Goal: Information Seeking & Learning: Learn about a topic

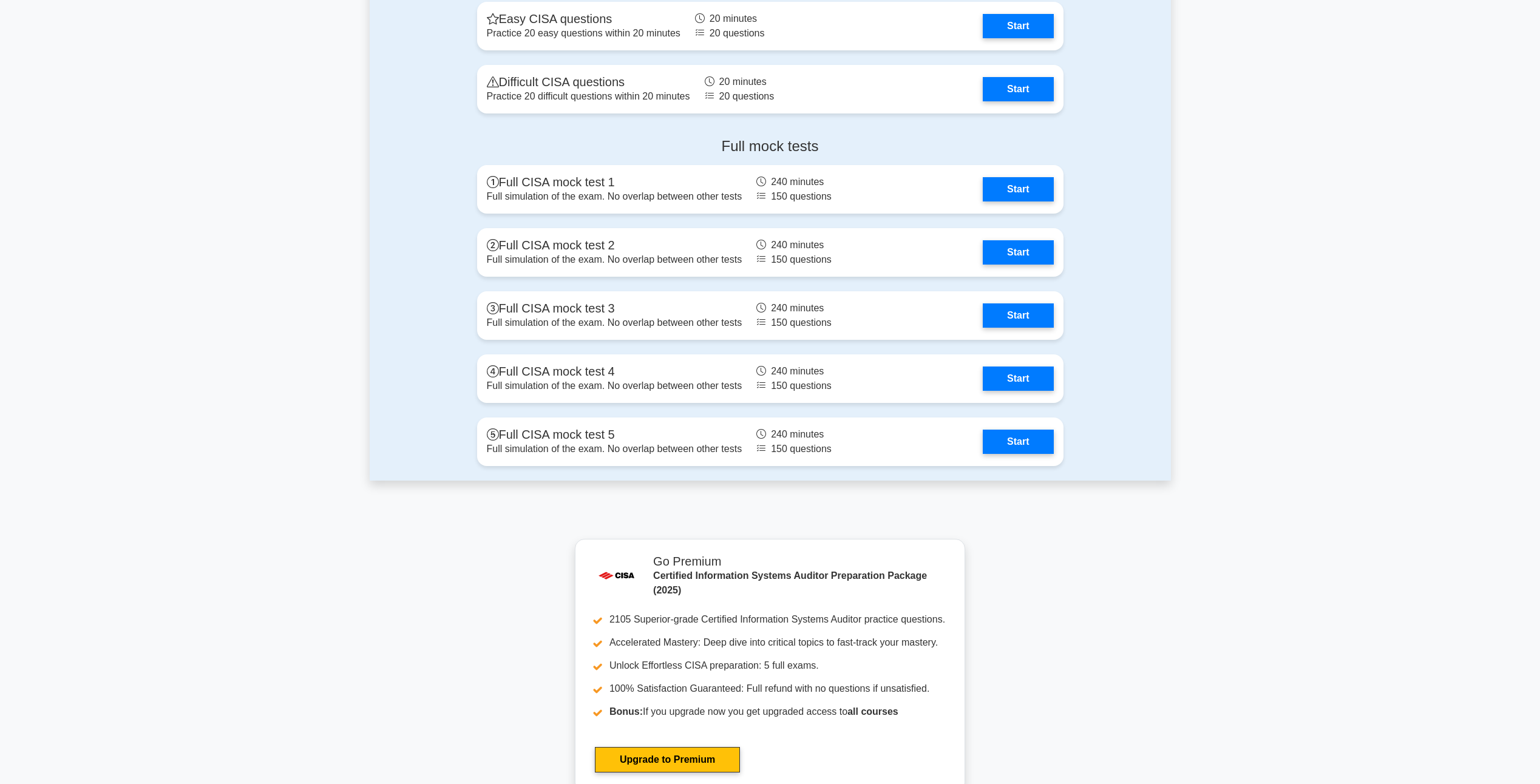
scroll to position [1518, 0]
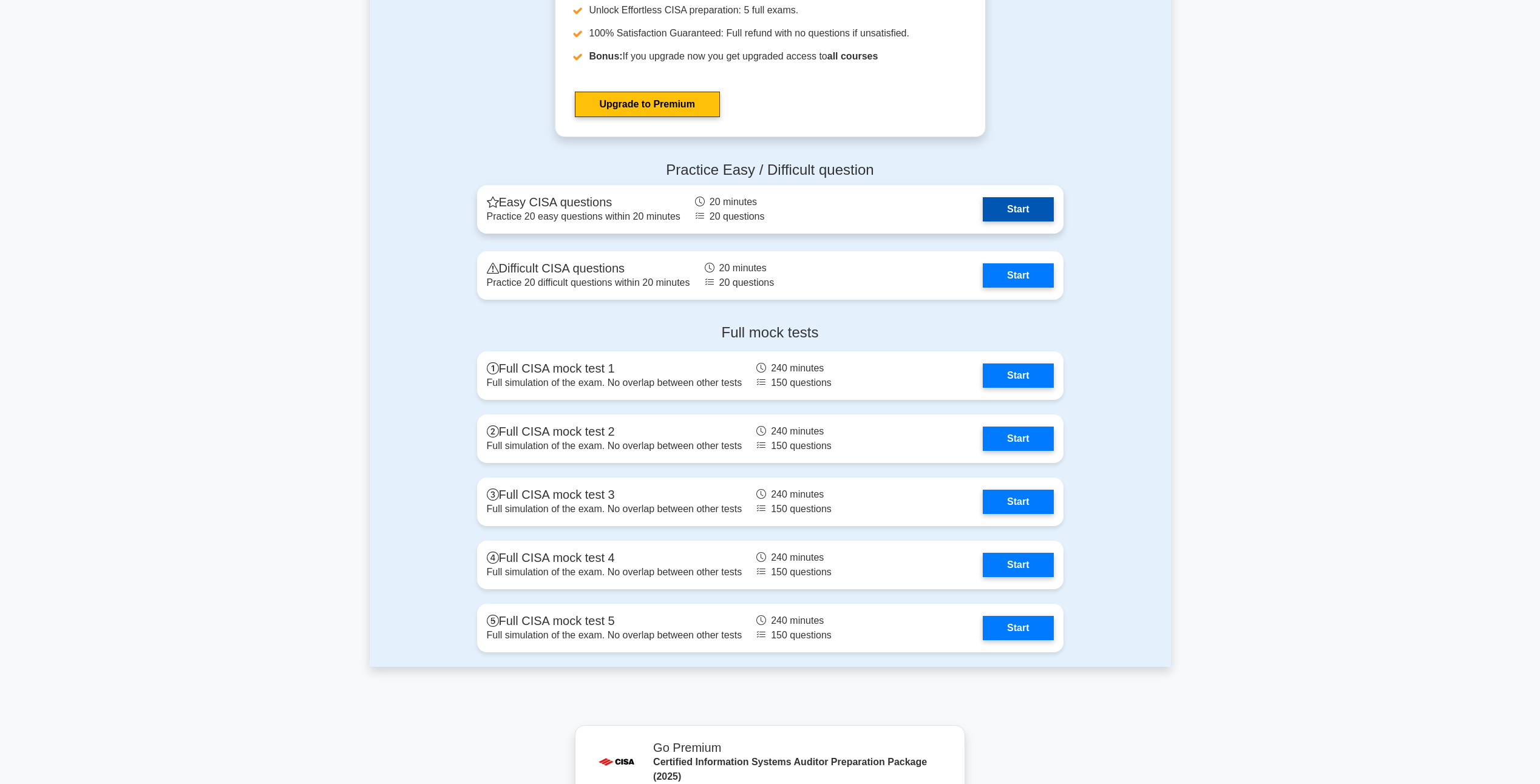
click at [1000, 208] on link "Start" at bounding box center [1018, 209] width 71 height 25
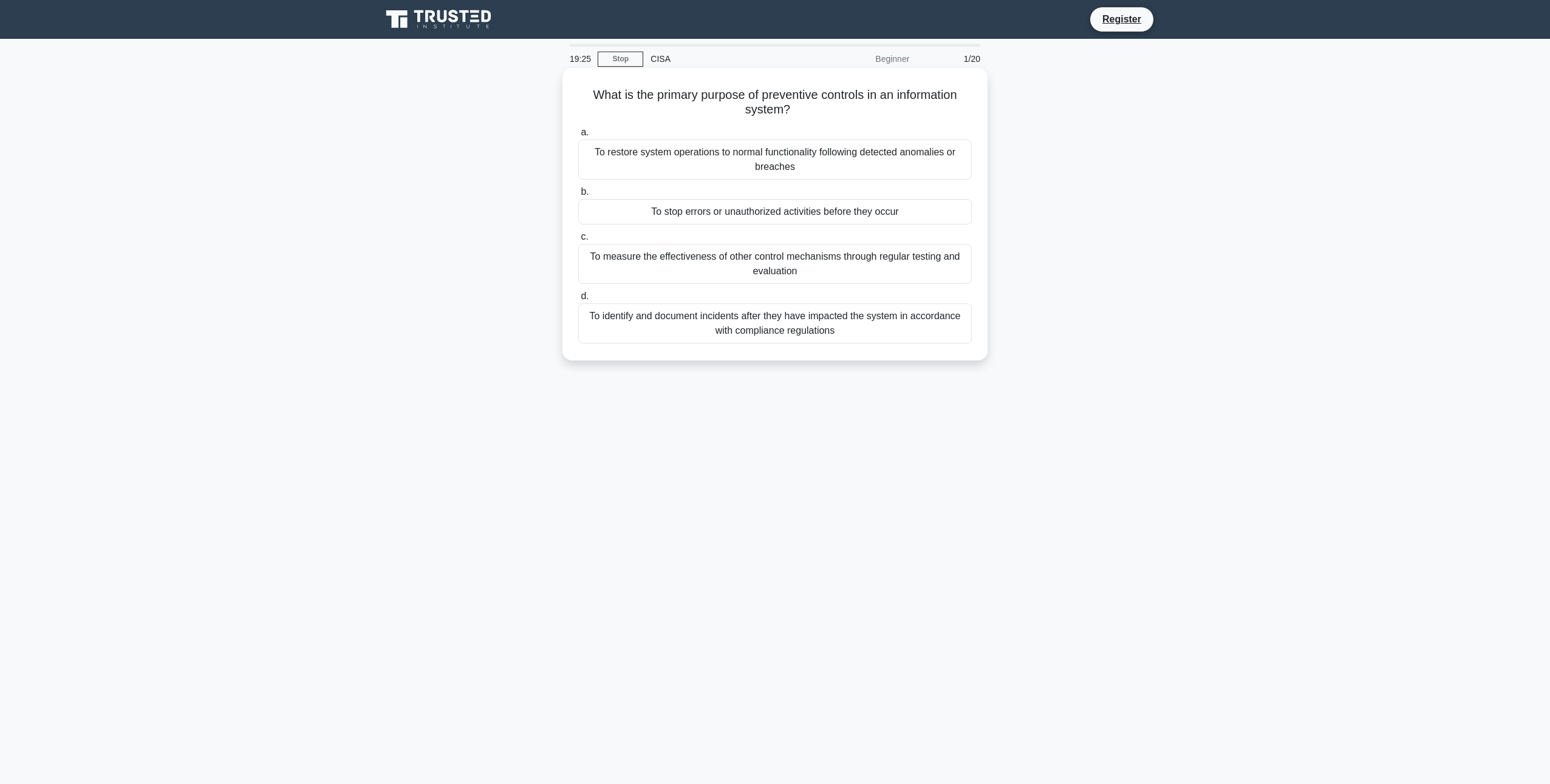
click at [765, 210] on div "To stop errors or unauthorized activities before they occur" at bounding box center [775, 212] width 393 height 26
click at [578, 196] on input "b. To stop errors or unauthorized activities before they occur" at bounding box center [578, 192] width 0 height 8
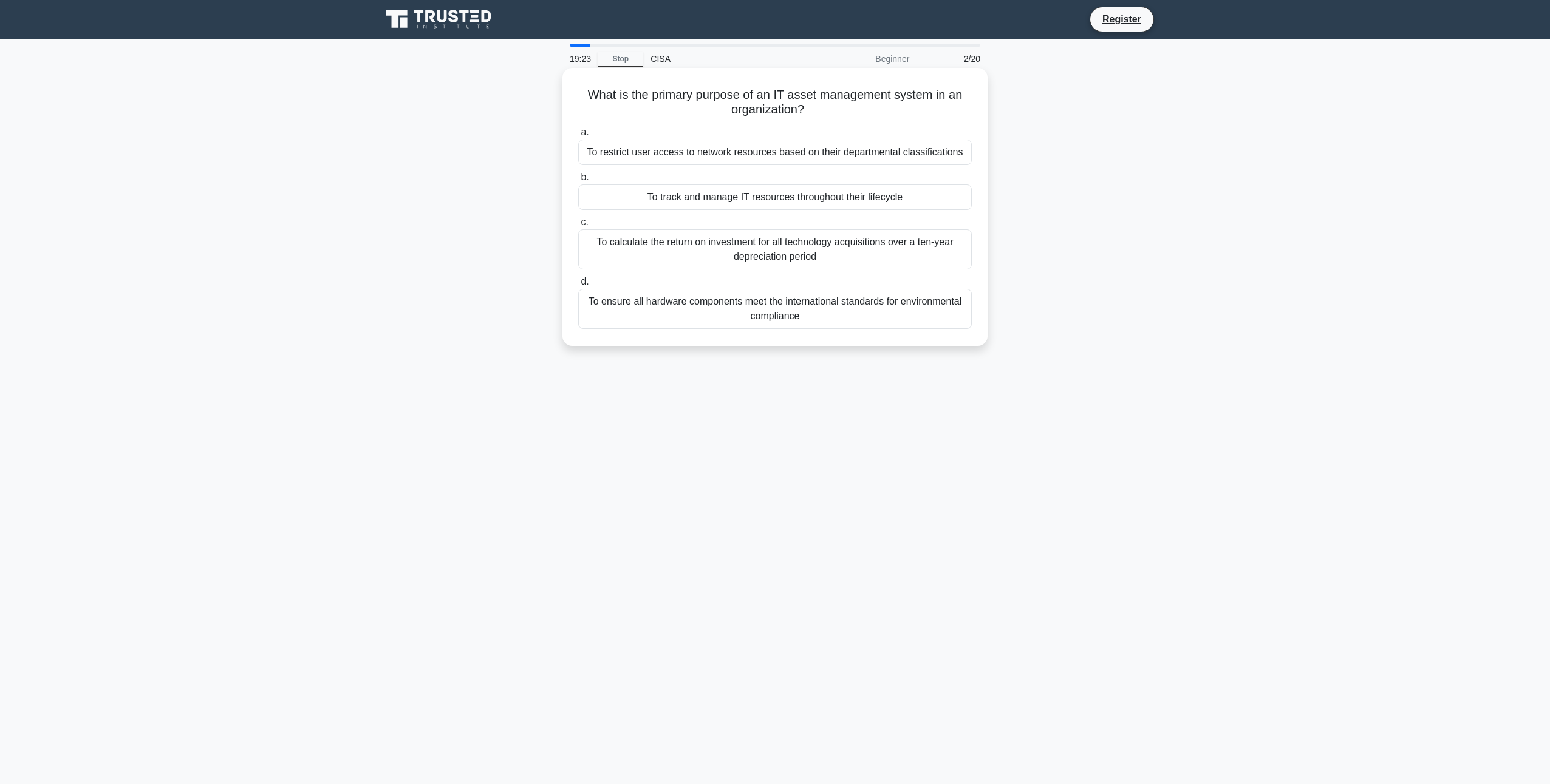
click at [679, 194] on div "To track and manage IT resources throughout their lifecycle" at bounding box center [775, 197] width 393 height 26
click at [578, 181] on input "b. To track and manage IT resources throughout their lifecycle" at bounding box center [578, 177] width 0 height 8
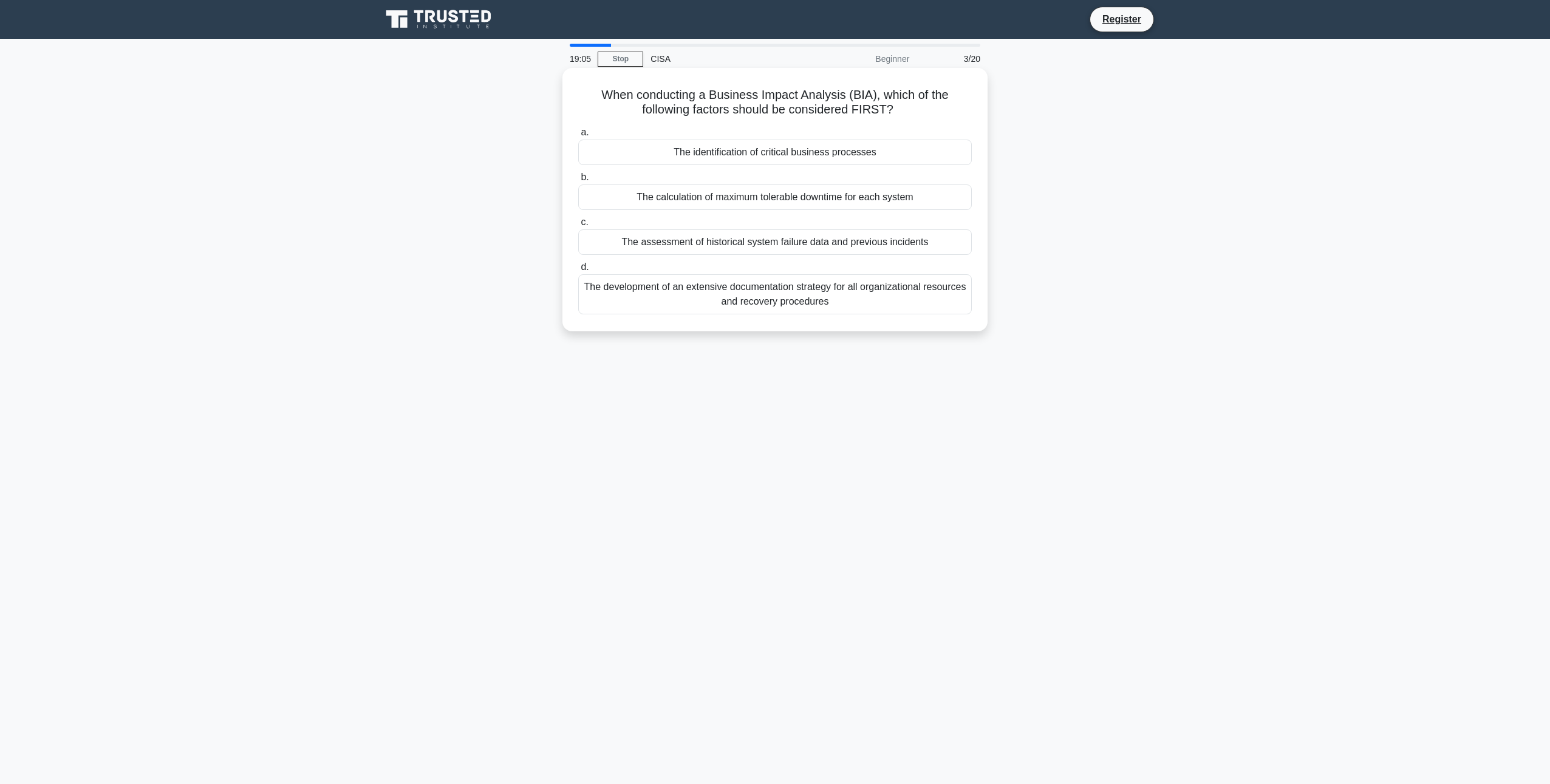
click at [790, 155] on div "The identification of critical business processes" at bounding box center [775, 152] width 393 height 26
click at [578, 136] on input "a. The identification of critical business processes" at bounding box center [578, 132] width 0 height 8
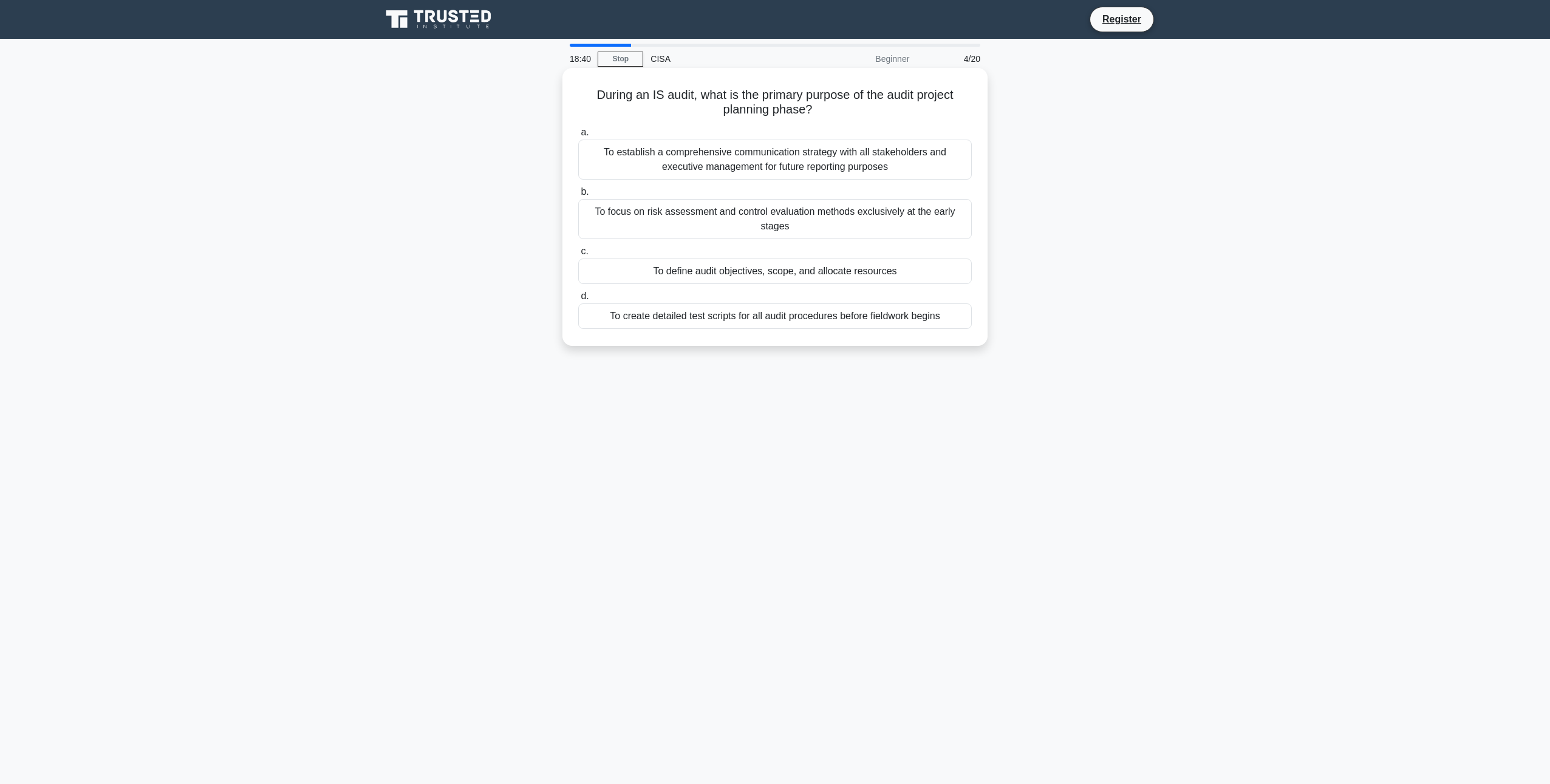
click at [747, 272] on div "To define audit objectives, scope, and allocate resources" at bounding box center [775, 272] width 393 height 26
click at [578, 255] on input "c. To define audit objectives, scope, and allocate resources" at bounding box center [578, 251] width 0 height 8
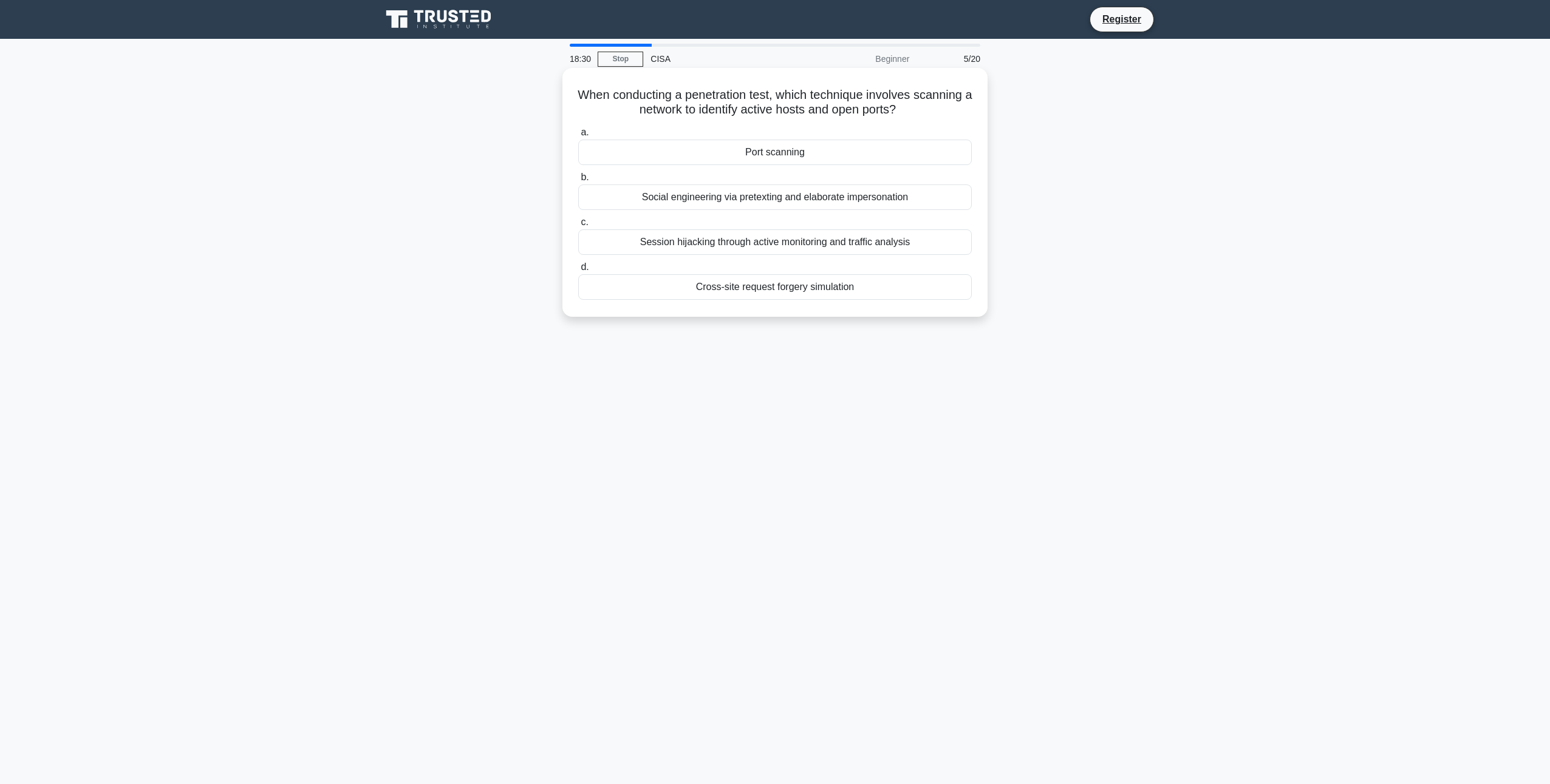
click at [801, 157] on div "Port scanning" at bounding box center [775, 152] width 393 height 26
click at [578, 136] on input "a. [GEOGRAPHIC_DATA]" at bounding box center [578, 132] width 0 height 8
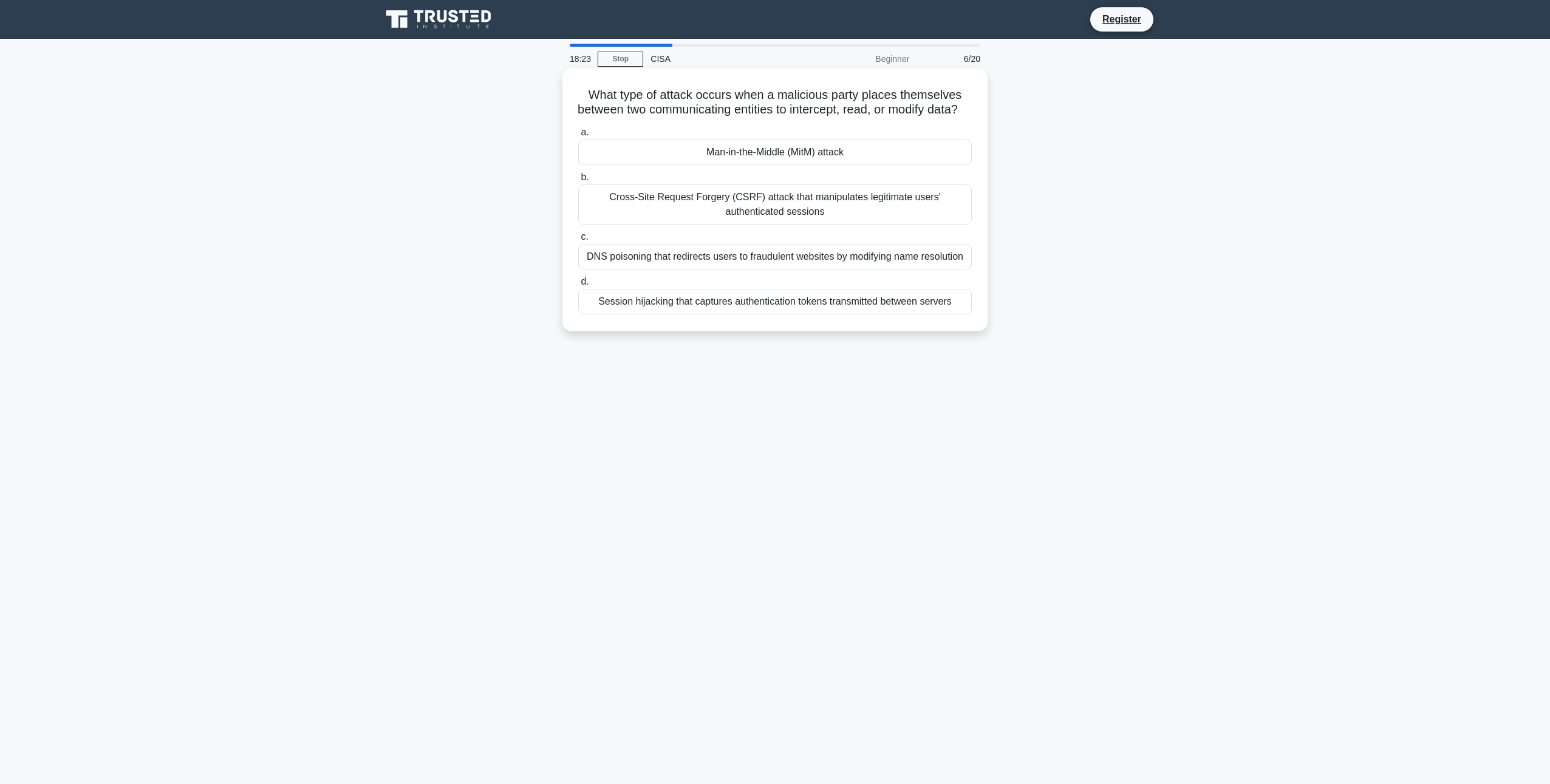
click at [748, 165] on div "Man-in-the-Middle (MitM) attack" at bounding box center [775, 152] width 393 height 26
click at [578, 136] on input "a. Man-in-the-Middle (MitM) attack" at bounding box center [578, 132] width 0 height 8
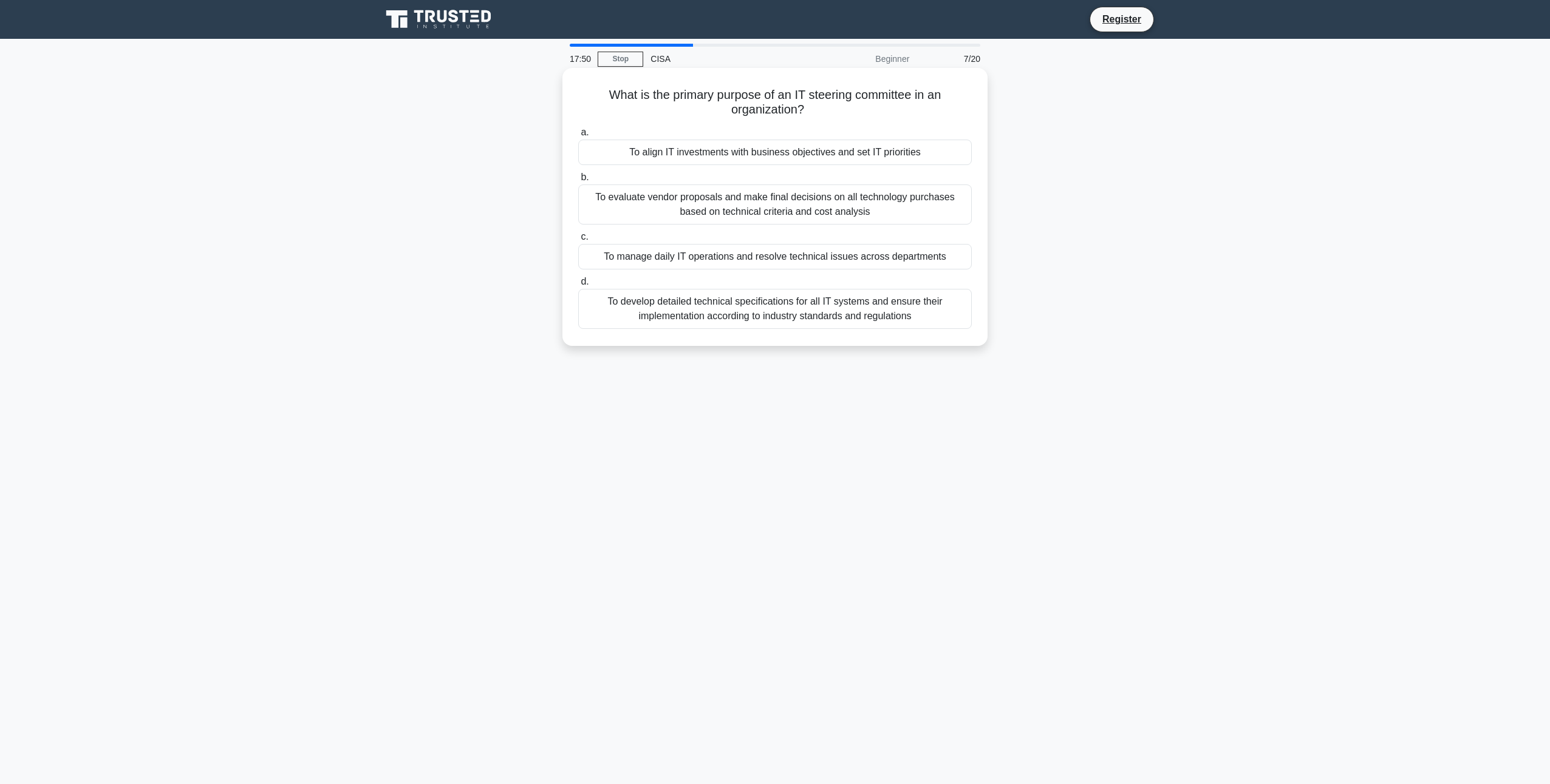
click at [771, 157] on div "To align IT investments with business objectives and set IT priorities" at bounding box center [775, 152] width 393 height 26
click at [578, 136] on input "a. To align IT investments with business objectives and set IT priorities" at bounding box center [578, 132] width 0 height 8
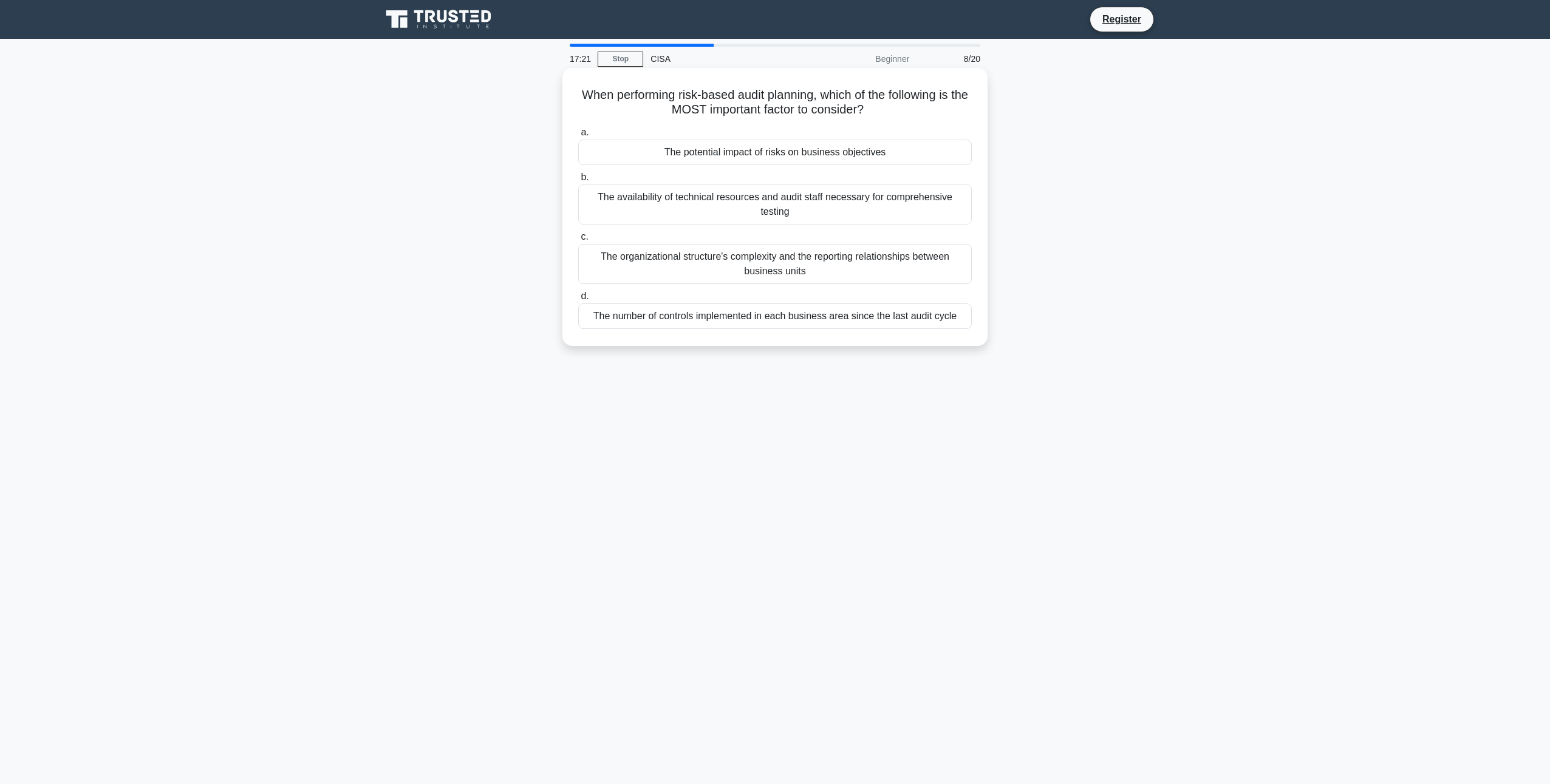
click at [782, 153] on div "The potential impact of risks on business objectives" at bounding box center [775, 152] width 393 height 26
click at [578, 136] on input "a. The potential impact of risks on business objectives" at bounding box center [578, 132] width 0 height 8
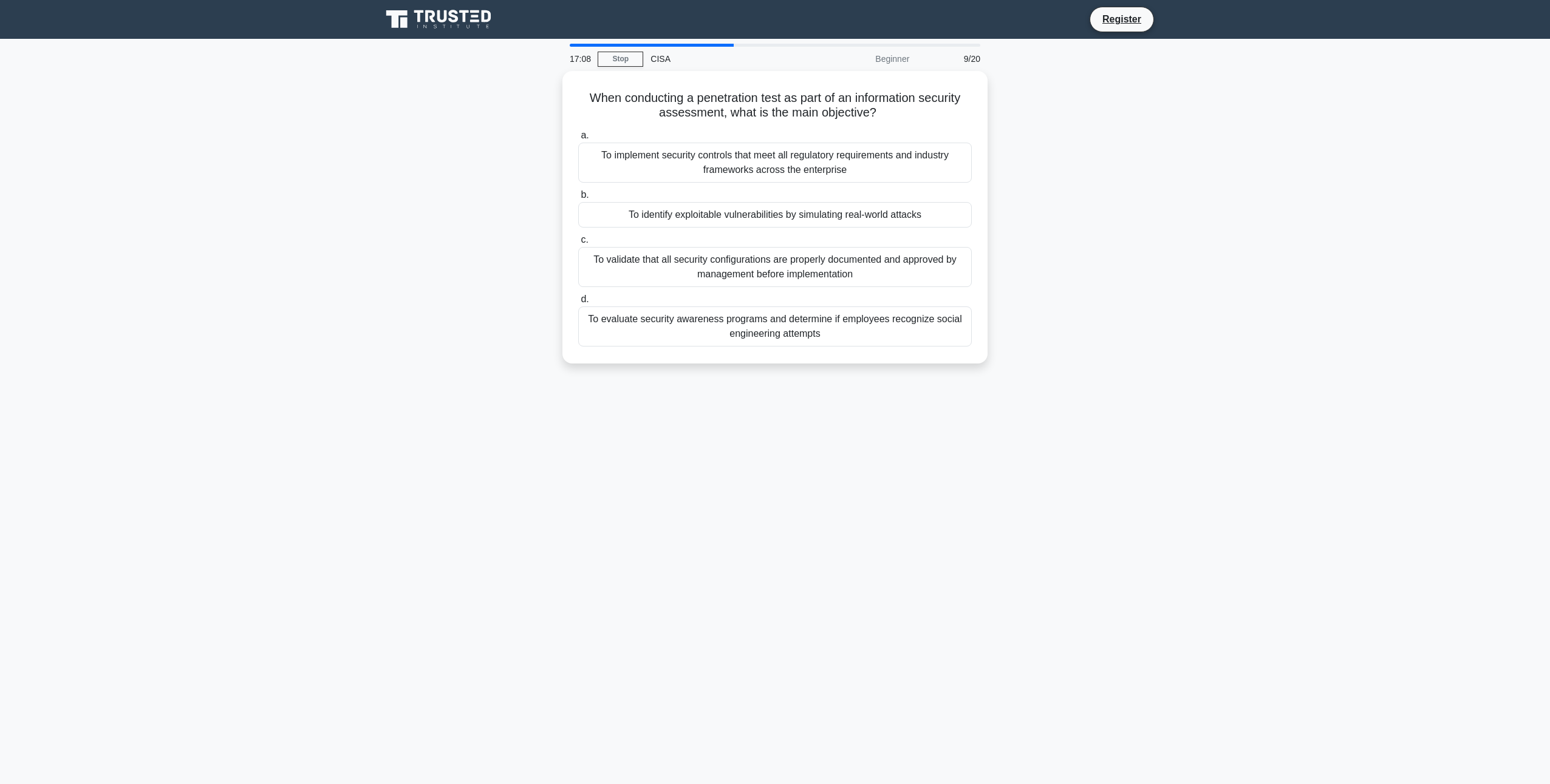
drag, startPoint x: 1128, startPoint y: 140, endPoint x: 1055, endPoint y: 207, distance: 99.1
click at [1055, 207] on div "When conducting a penetration test as part of an information security assessmen…" at bounding box center [774, 224] width 801 height 307
click at [767, 211] on div "To identify exploitable vulnerabilities by simulating real-world attacks" at bounding box center [775, 212] width 393 height 26
click at [578, 196] on input "b. To identify exploitable vulnerabilities by simulating real-world attacks" at bounding box center [578, 192] width 0 height 8
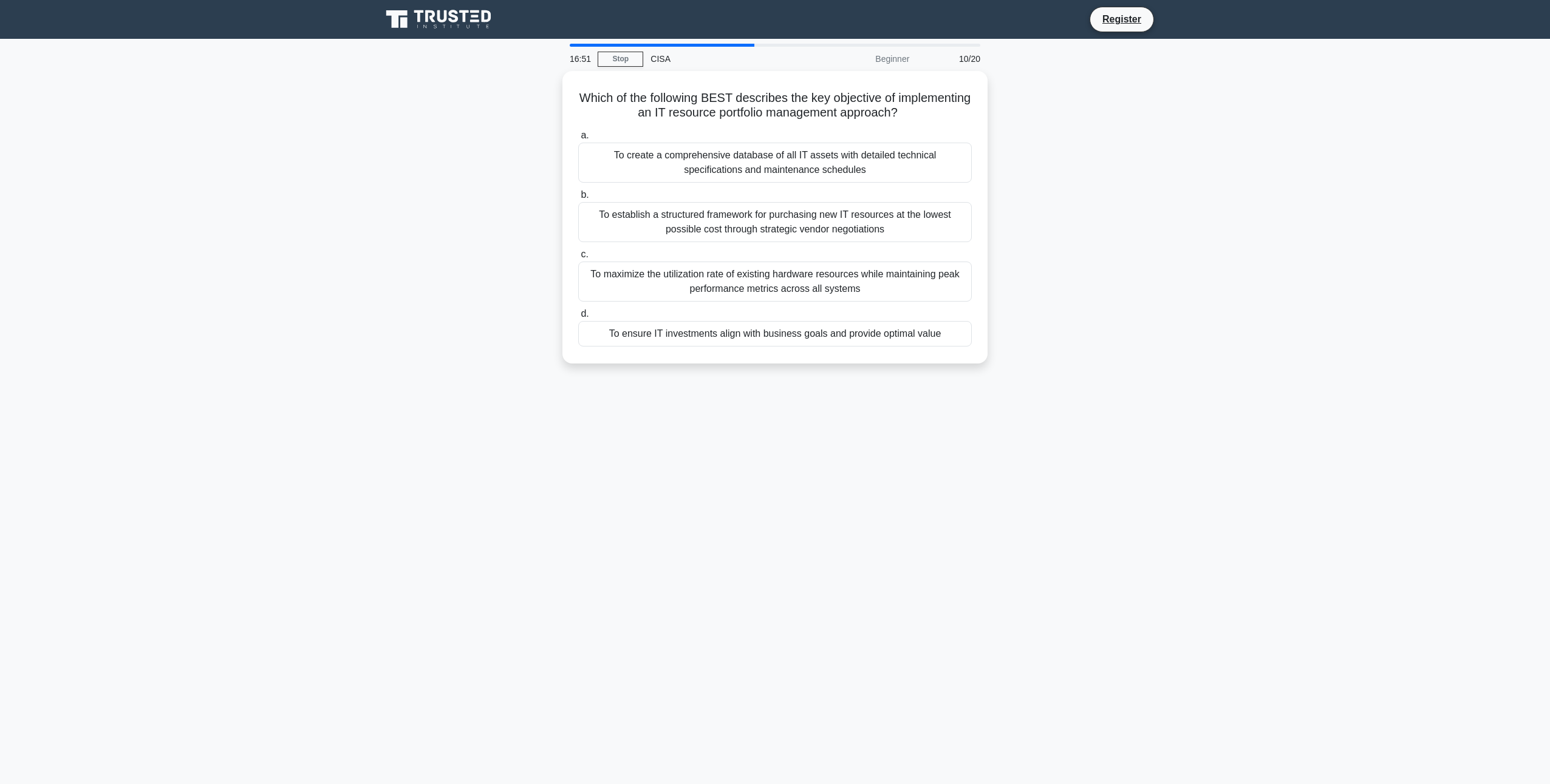
click at [617, 49] on div "16:51 Stop CISA Beginner 10/20" at bounding box center [774, 59] width 425 height 25
click at [617, 64] on link "Stop" at bounding box center [620, 60] width 45 height 15
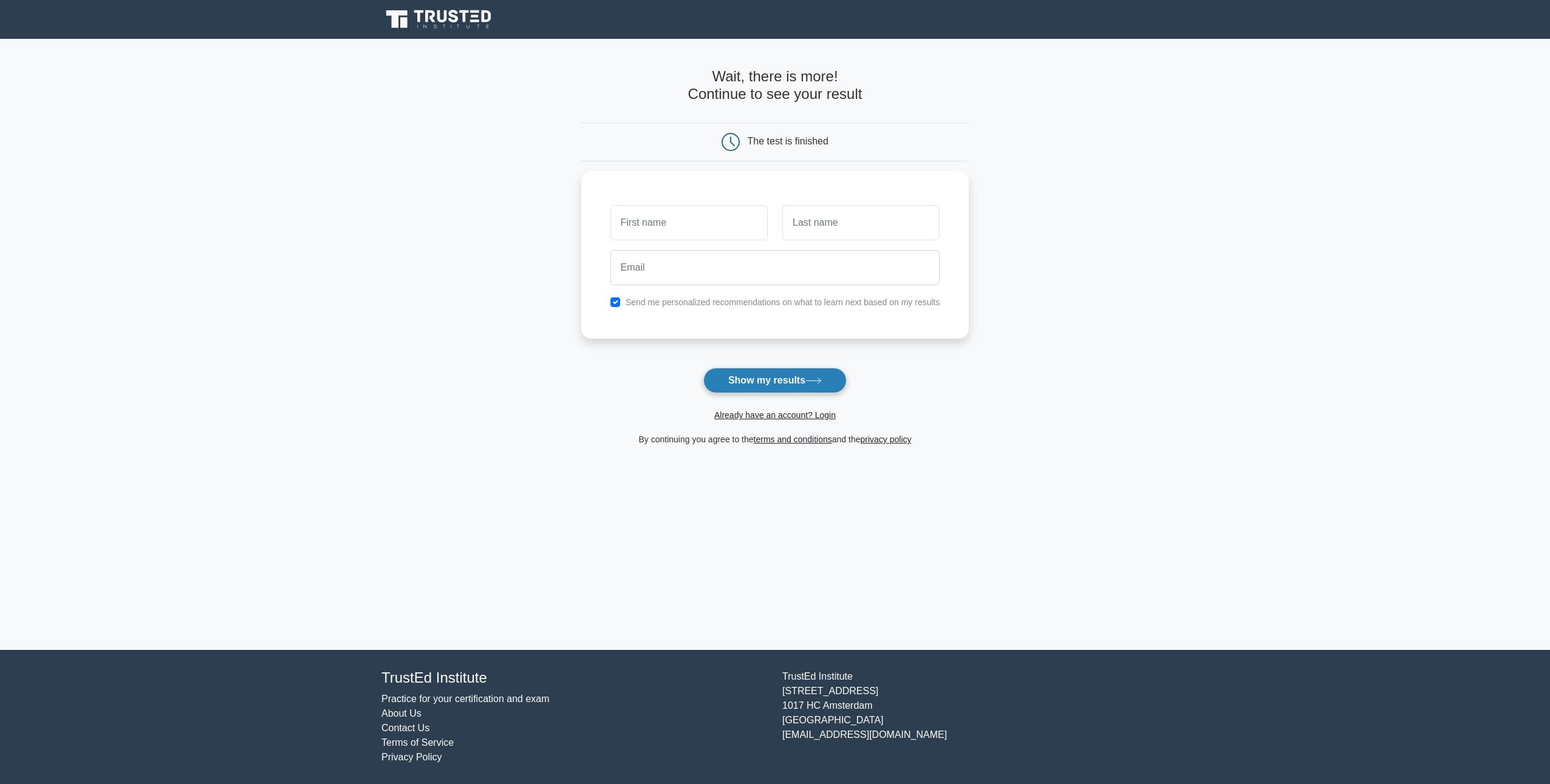
click at [791, 374] on button "Show my results" at bounding box center [775, 381] width 143 height 26
